Goal: Task Accomplishment & Management: Manage account settings

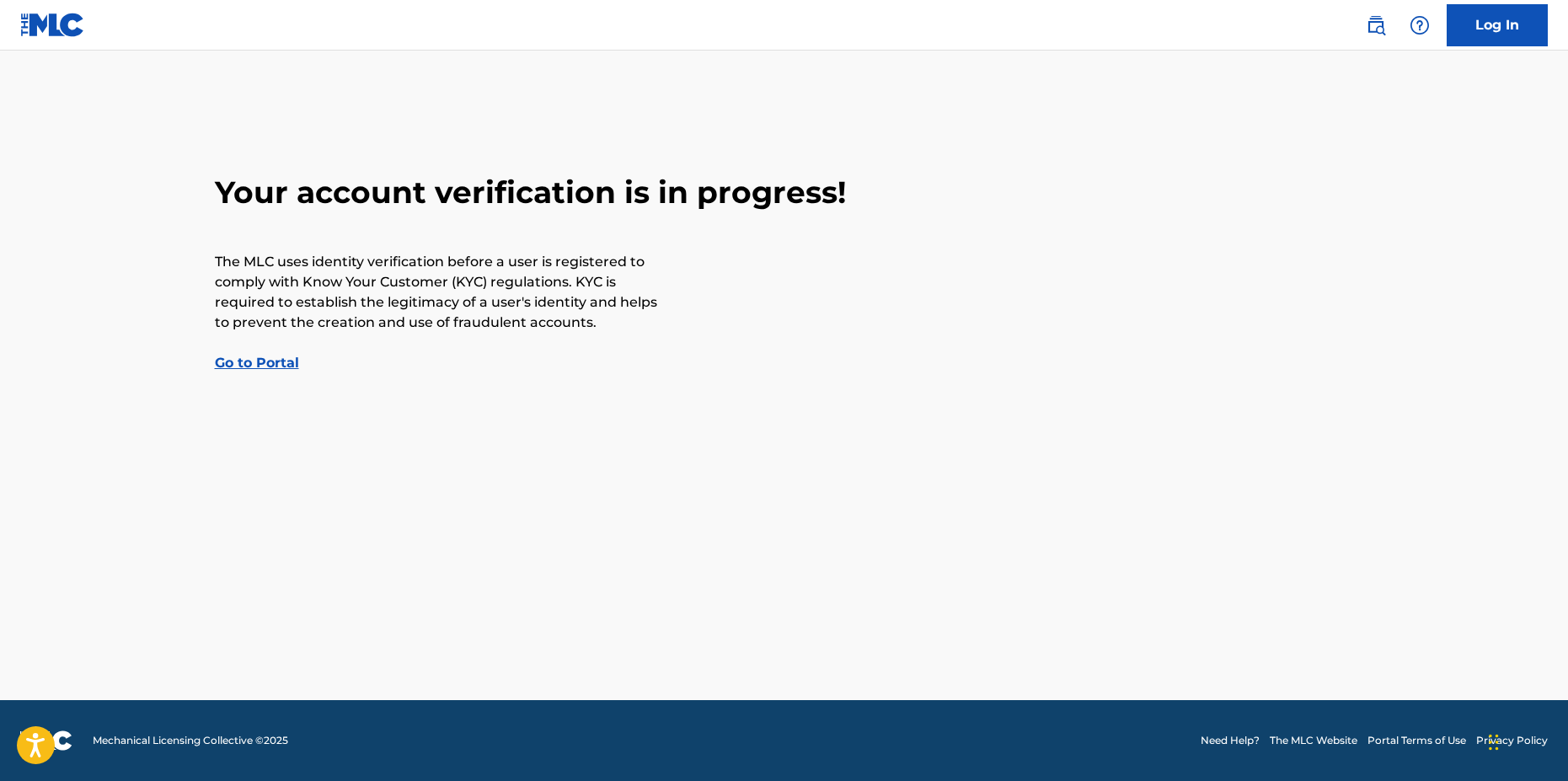
click at [260, 360] on link "Go to Portal" at bounding box center [256, 362] width 84 height 16
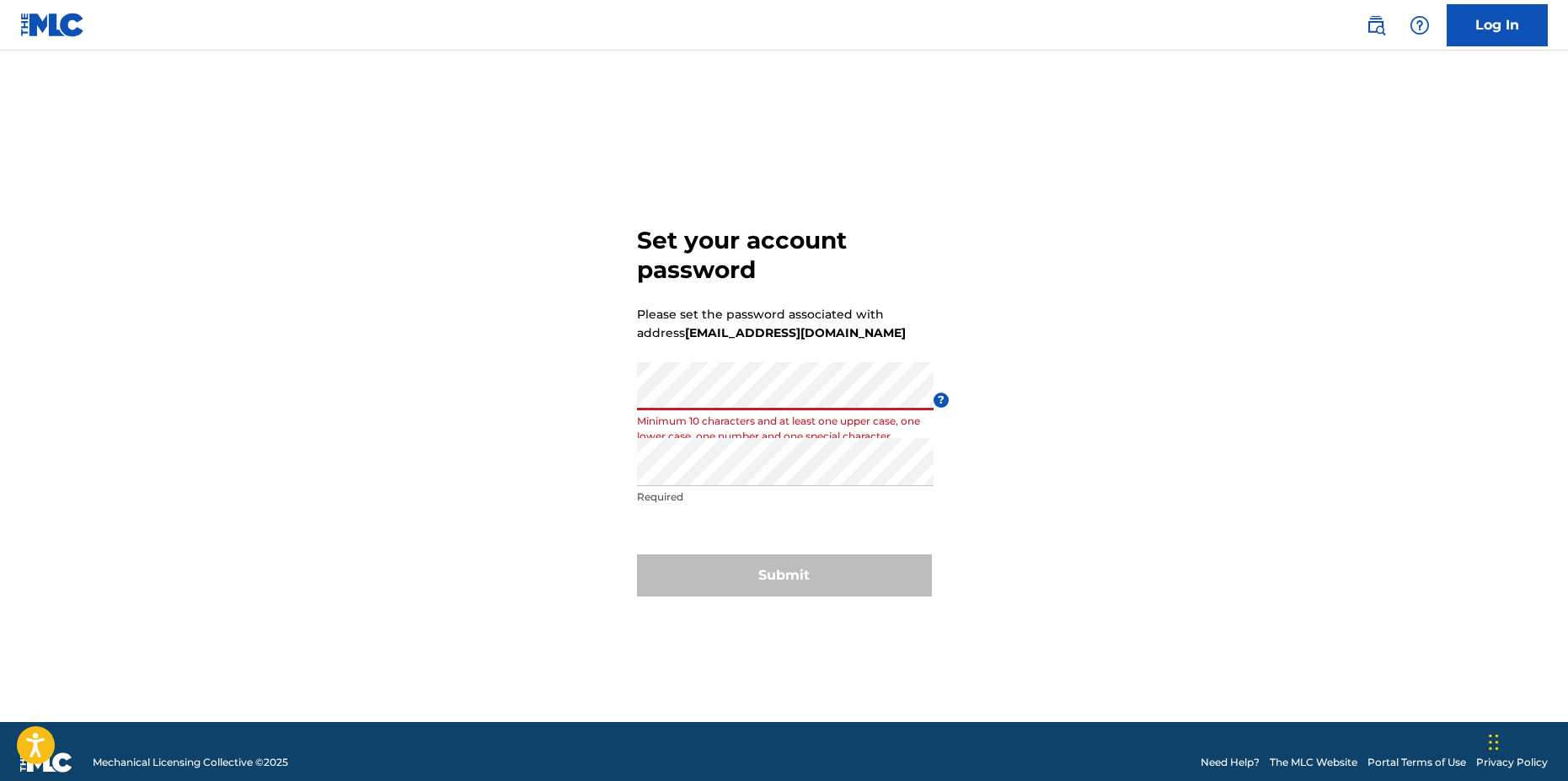
click at [636, 402] on div "Set your account password Please set the password associated with address [EMAI…" at bounding box center [784, 408] width 1180 height 630
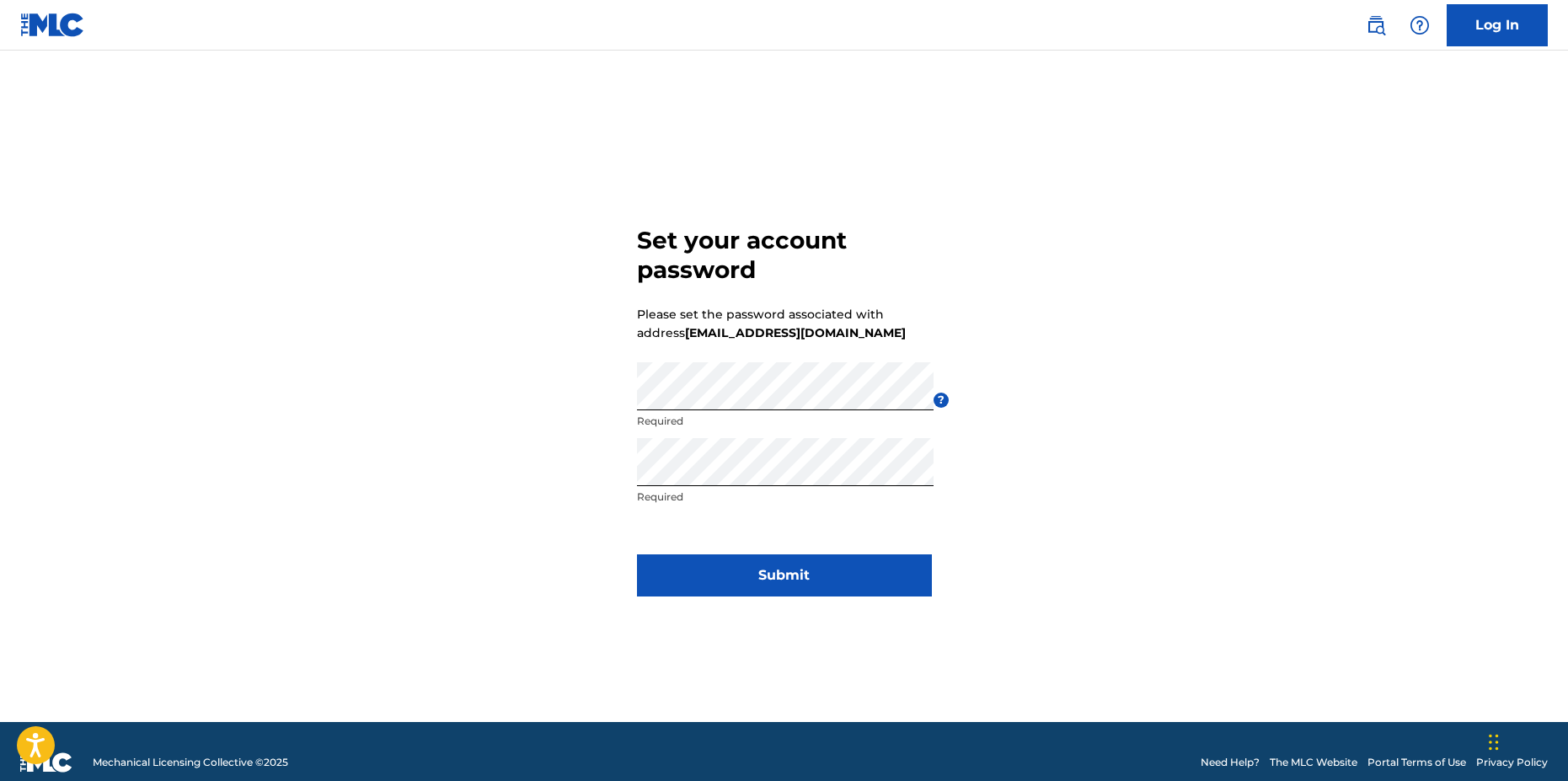
click at [291, 193] on div "Set your account password Please set the password associated with address [EMAI…" at bounding box center [784, 408] width 1180 height 630
click at [800, 585] on button "Submit" at bounding box center [784, 576] width 295 height 43
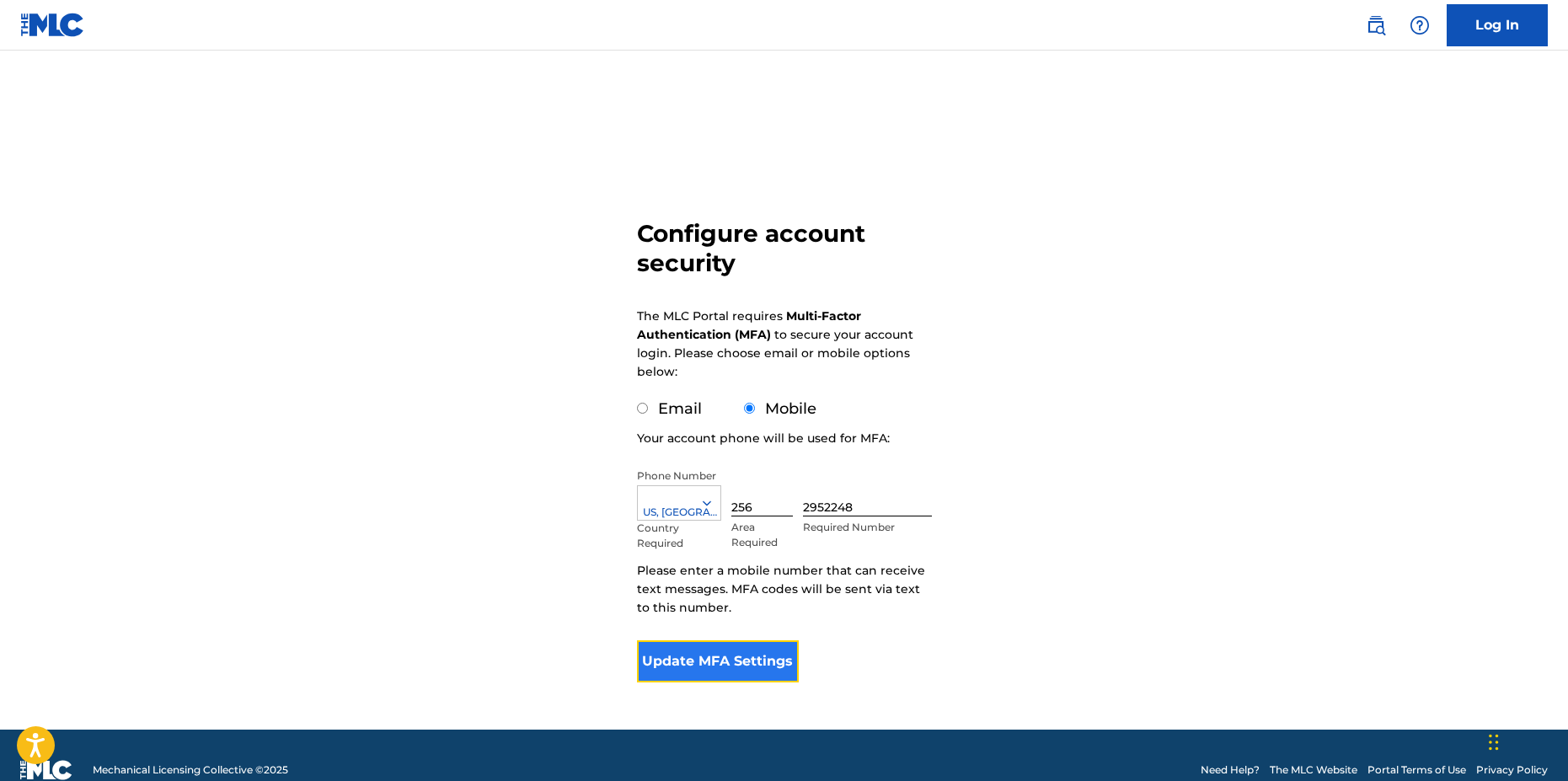
click at [739, 666] on button "Update MFA Settings" at bounding box center [718, 661] width 163 height 43
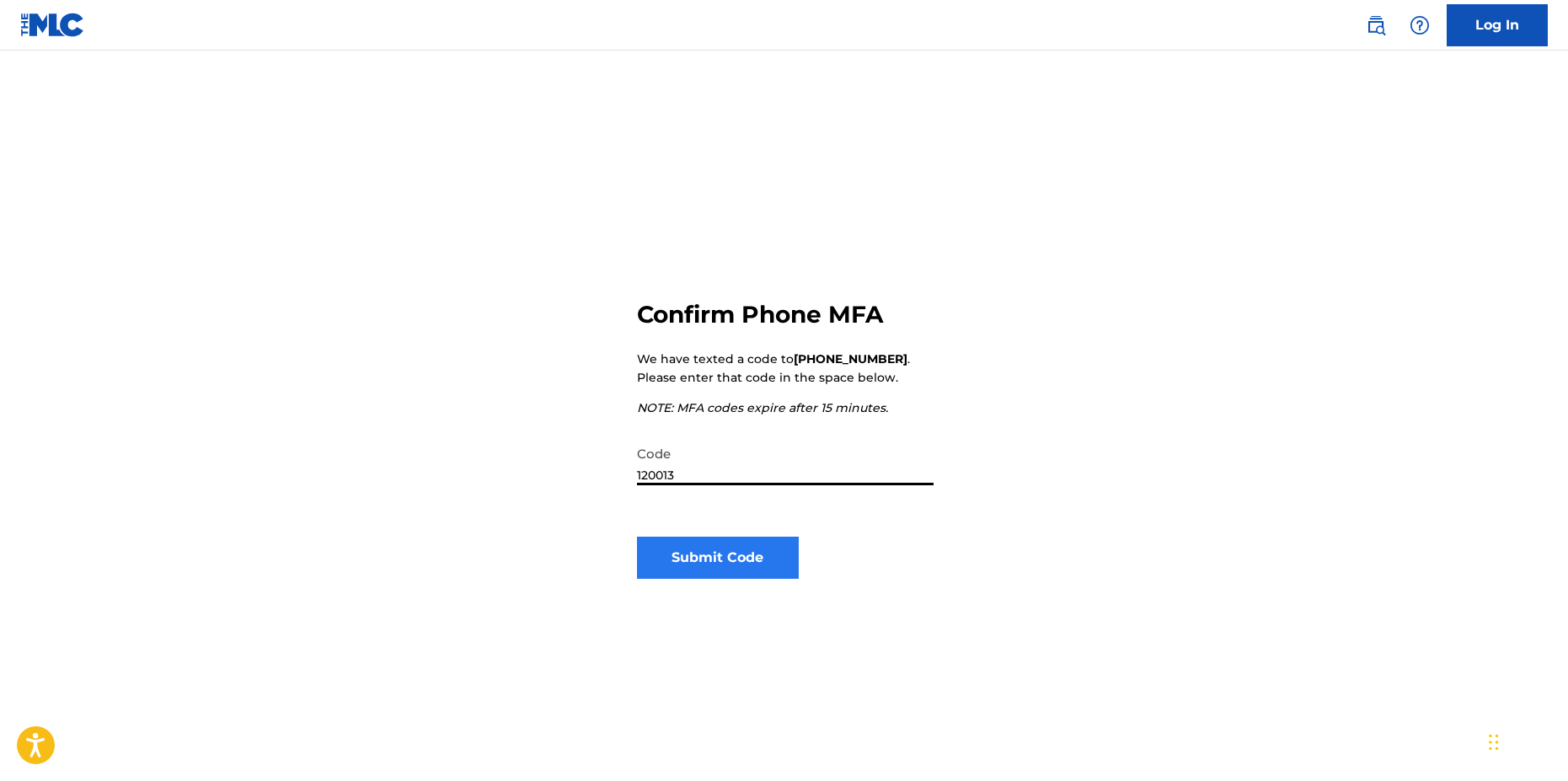
type input "120013"
click at [717, 555] on button "Submit Code" at bounding box center [718, 558] width 163 height 43
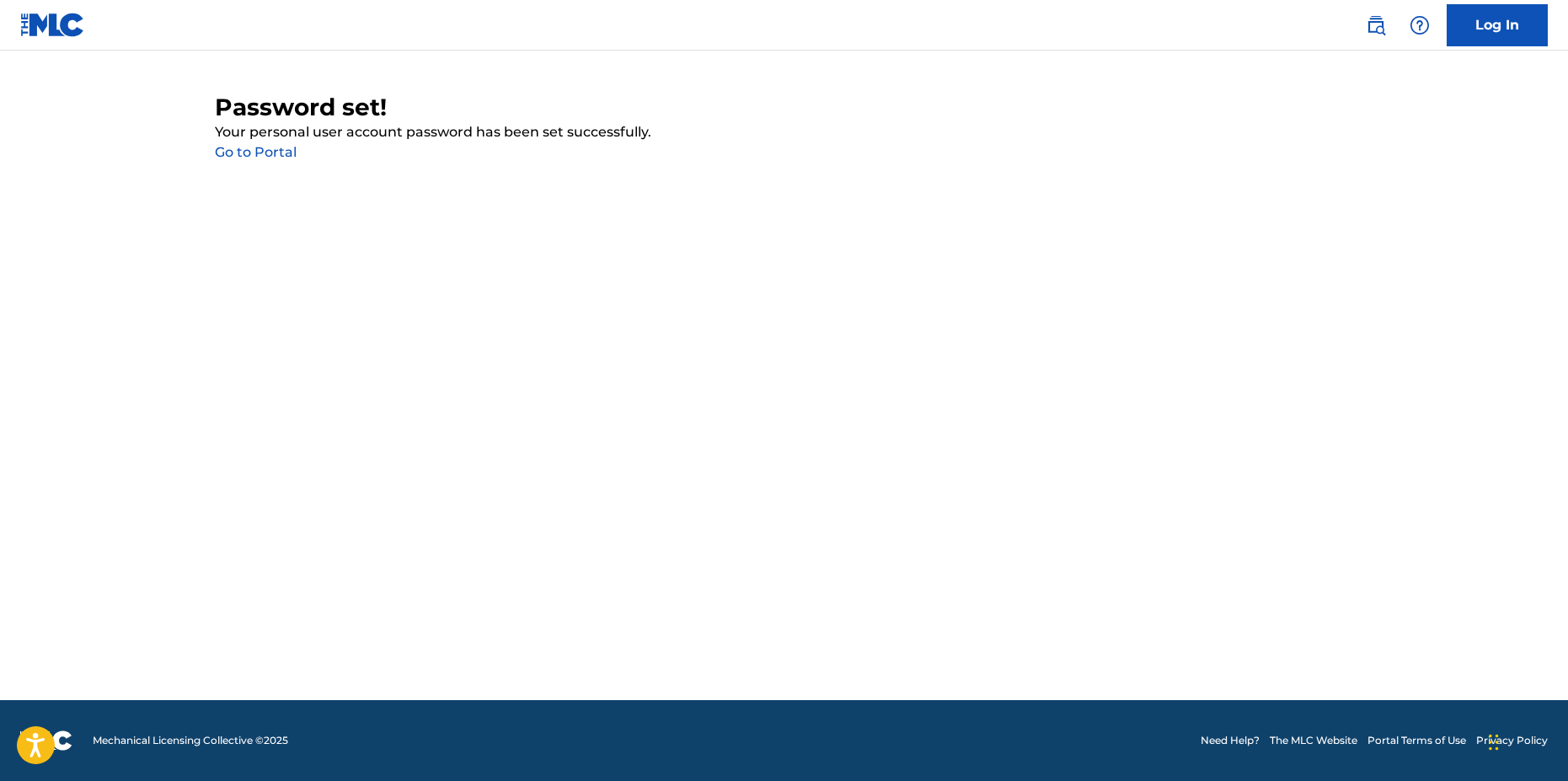
click at [274, 159] on link "Go to Portal" at bounding box center [255, 151] width 81 height 16
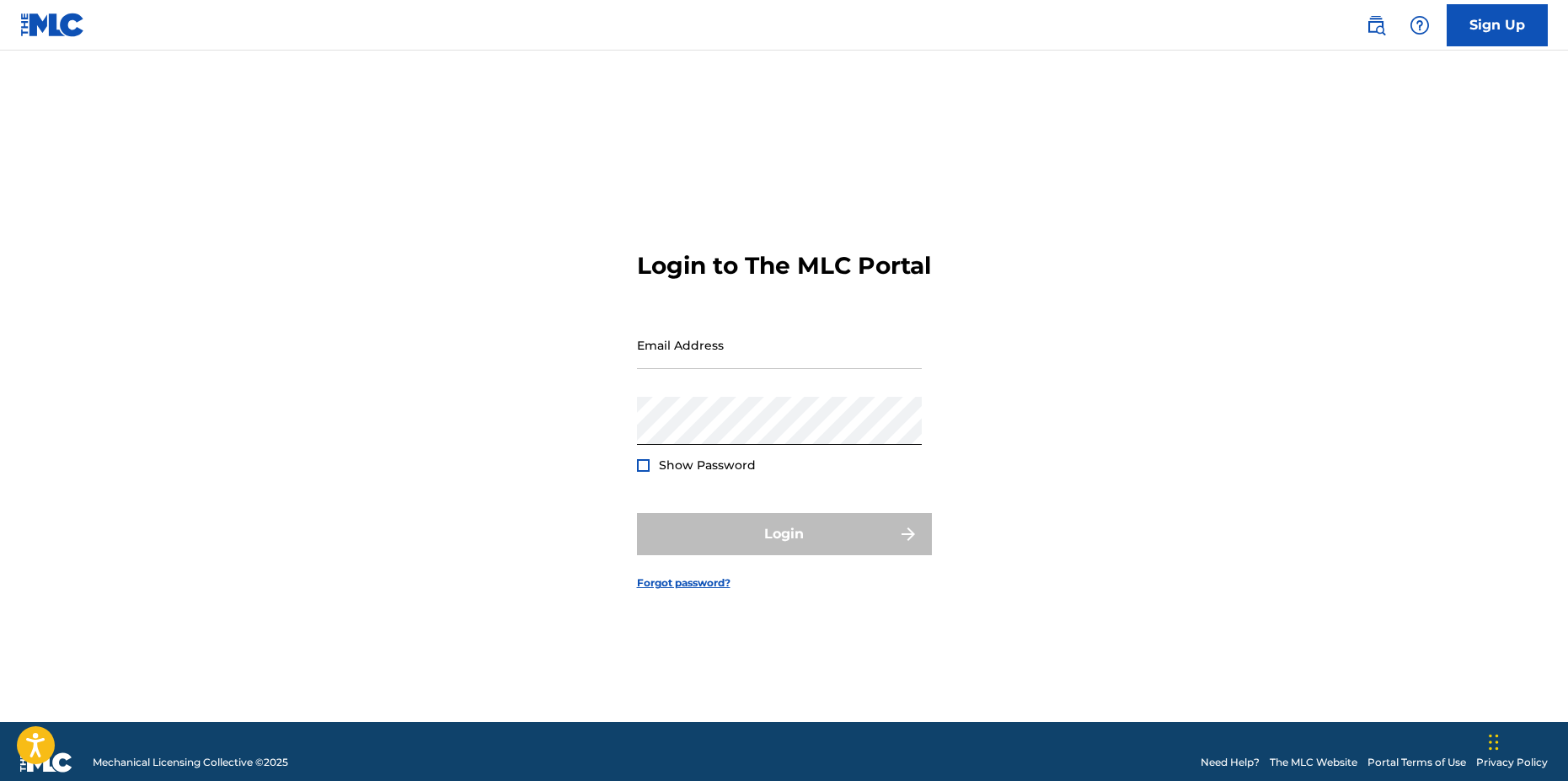
click at [641, 472] on div at bounding box center [643, 465] width 12 height 12
click at [789, 547] on div "Login" at bounding box center [784, 534] width 295 height 43
drag, startPoint x: 766, startPoint y: 547, endPoint x: 730, endPoint y: 462, distance: 92.3
click at [766, 546] on div "Login" at bounding box center [784, 534] width 295 height 43
click at [735, 356] on input "Email Address" at bounding box center [779, 345] width 284 height 48
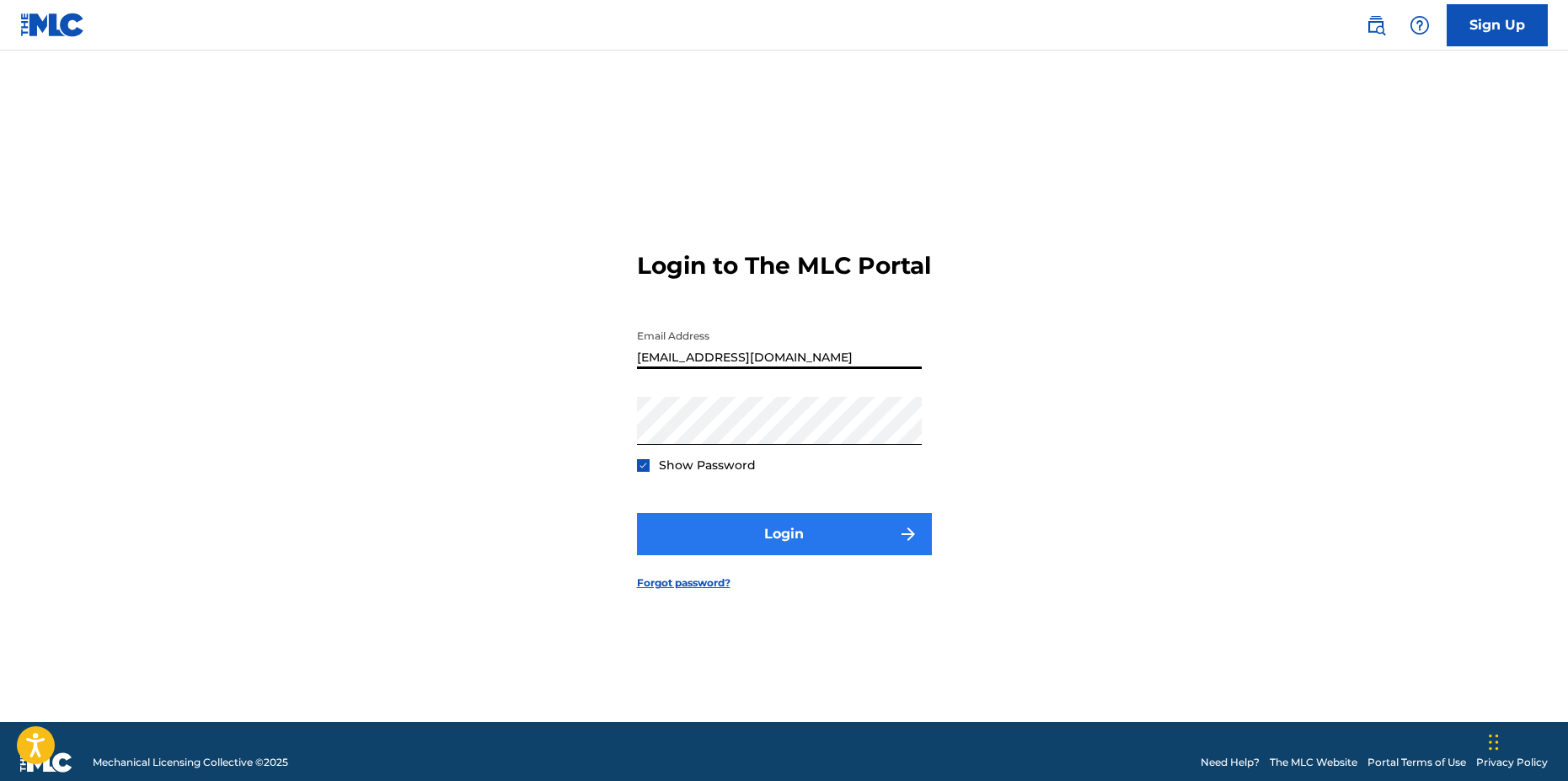
type input "[EMAIL_ADDRESS][DOMAIN_NAME]"
click at [811, 554] on button "Login" at bounding box center [784, 534] width 295 height 43
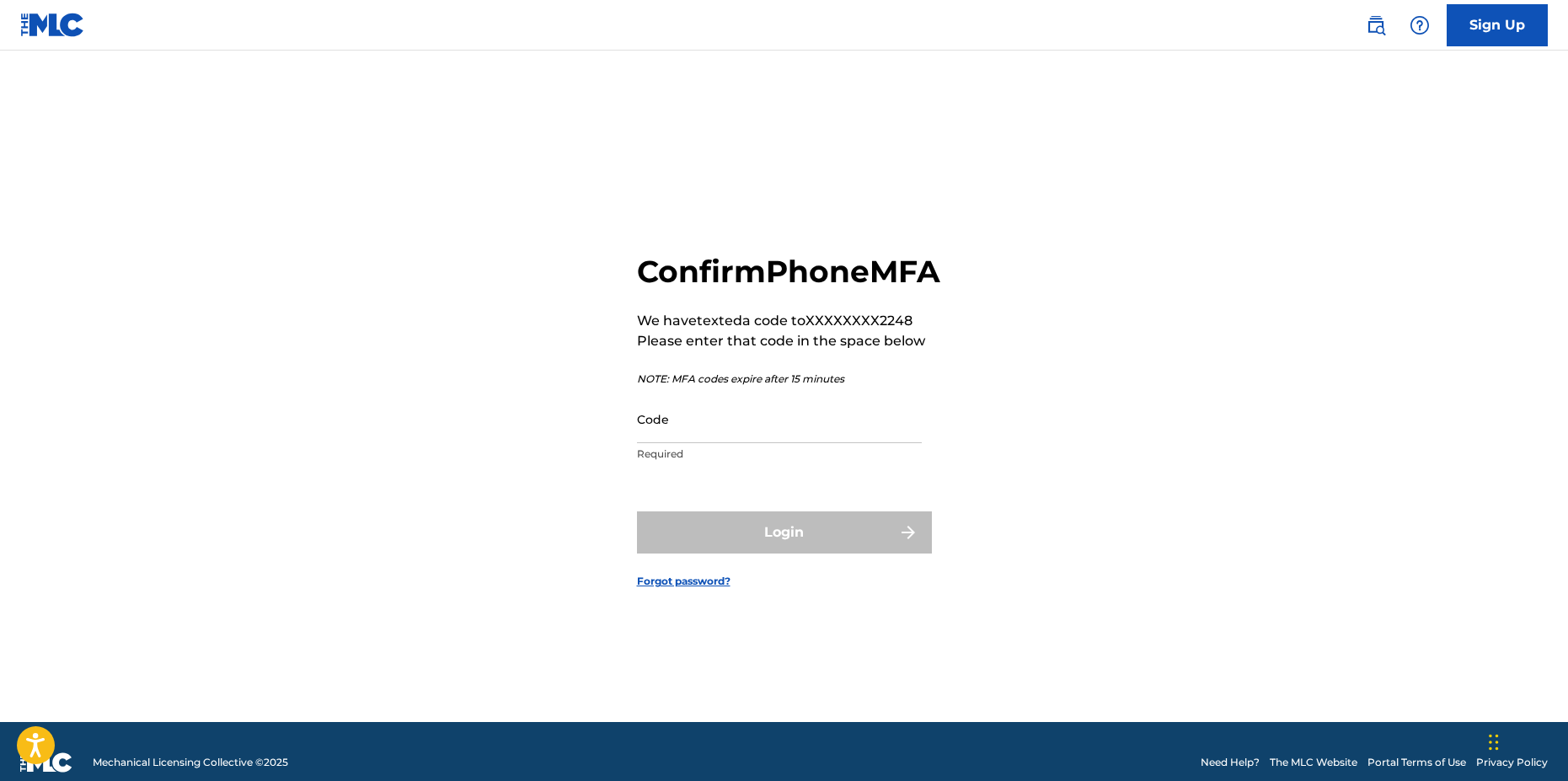
click at [787, 461] on p "Required" at bounding box center [779, 454] width 284 height 15
click at [785, 443] on input "Code" at bounding box center [779, 419] width 284 height 48
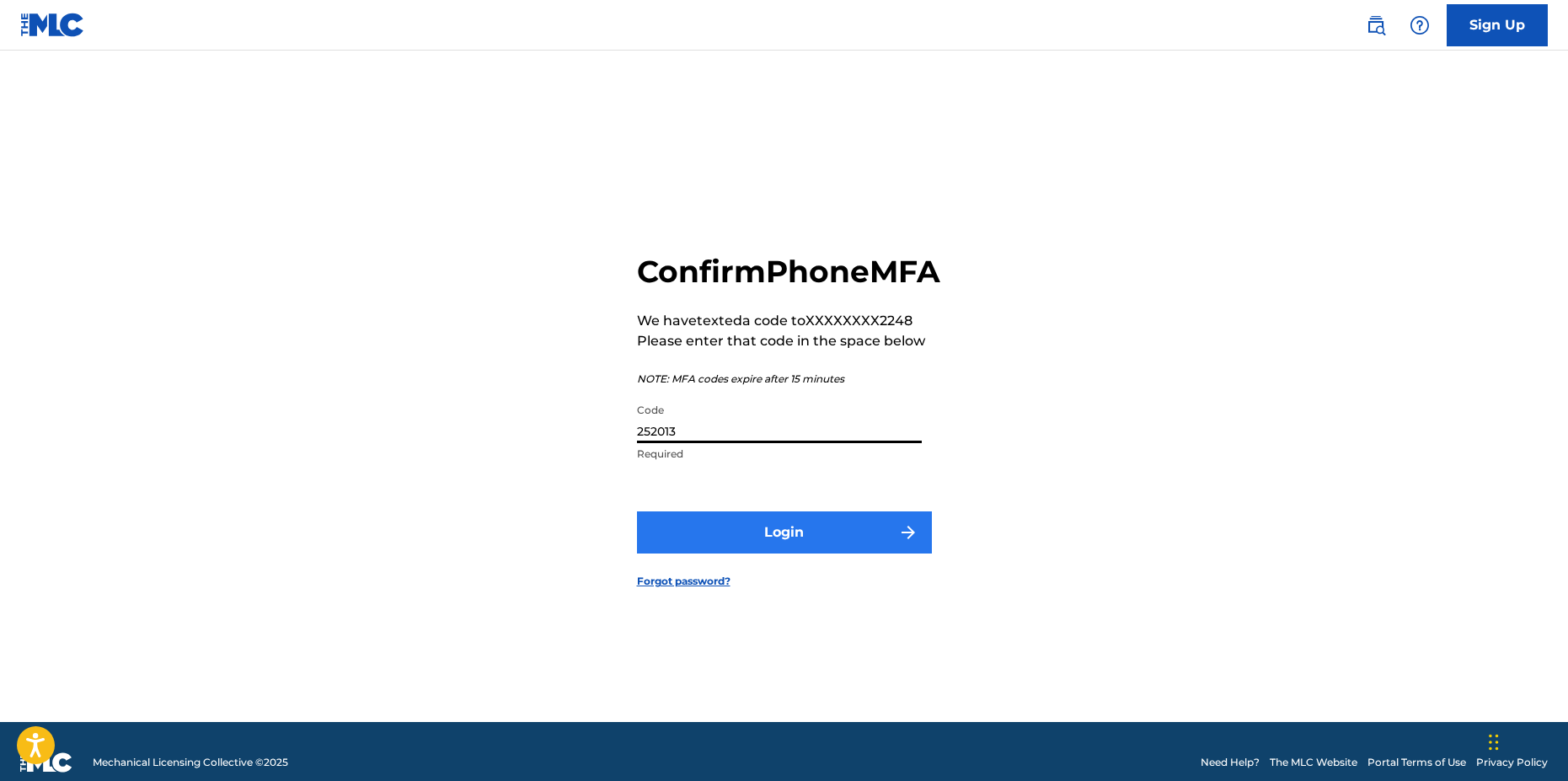
type input "252013"
click at [818, 542] on button "Login" at bounding box center [784, 532] width 295 height 43
